Goal: Task Accomplishment & Management: Use online tool/utility

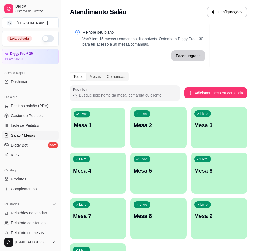
click at [92, 129] on div "Livre Mesa 1" at bounding box center [98, 124] width 55 height 33
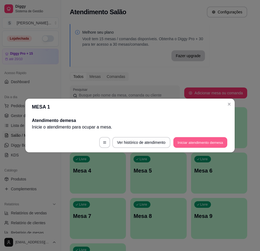
click at [182, 139] on button "Iniciar atendimento de mesa" at bounding box center [201, 142] width 54 height 11
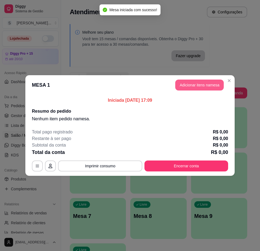
click at [188, 86] on button "Adicionar itens na mesa" at bounding box center [200, 84] width 49 height 11
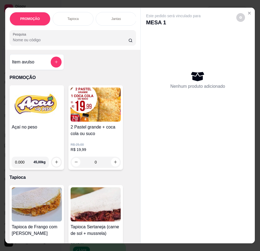
click at [29, 125] on div "Açaí no peso 0.000 45,00 kg" at bounding box center [37, 127] width 55 height 84
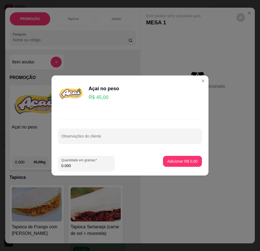
click at [88, 164] on input "0.000" at bounding box center [86, 165] width 50 height 5
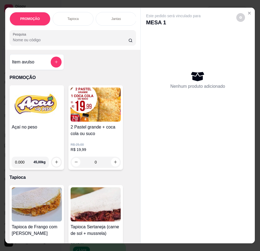
click at [48, 145] on div "Açaí no peso" at bounding box center [37, 138] width 50 height 28
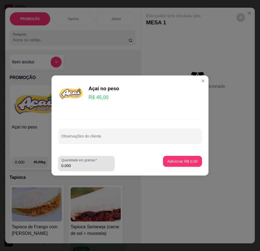
click at [112, 162] on div "Quantidade em gramas 0.000" at bounding box center [86, 163] width 57 height 15
click at [105, 165] on input "0.000" at bounding box center [86, 165] width 50 height 5
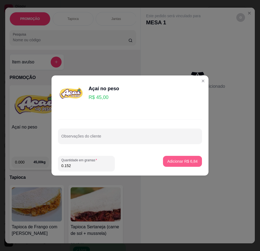
type input "0.152"
click at [173, 162] on p "Adicionar R$ 6,84" at bounding box center [182, 160] width 29 height 5
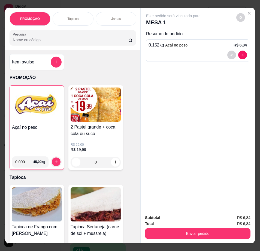
click at [40, 139] on div "Açaí no peso" at bounding box center [37, 138] width 50 height 28
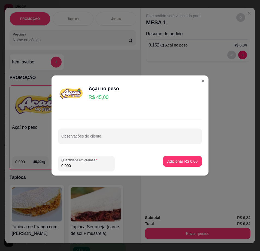
click at [77, 166] on input "0.000" at bounding box center [86, 165] width 50 height 5
click at [81, 166] on input "0.000" at bounding box center [86, 165] width 50 height 5
type input "0.492"
click at [177, 161] on p "Adicionar R$ 22,14" at bounding box center [181, 160] width 32 height 5
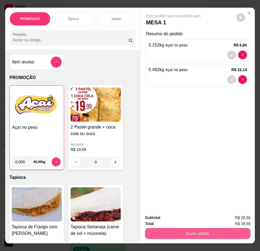
click at [218, 233] on button "Enviar pedido" at bounding box center [198, 233] width 106 height 11
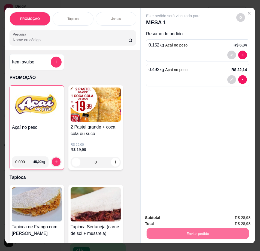
click at [230, 220] on button "Enviar pedido" at bounding box center [236, 218] width 31 height 10
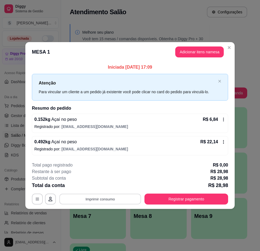
click at [110, 197] on button "Imprimir consumo" at bounding box center [101, 198] width 82 height 11
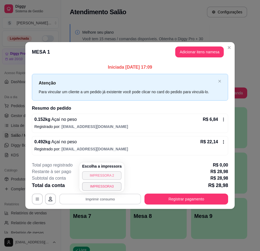
click at [105, 178] on button "IMPRESSORA 2" at bounding box center [102, 175] width 40 height 9
